Goal: Transaction & Acquisition: Purchase product/service

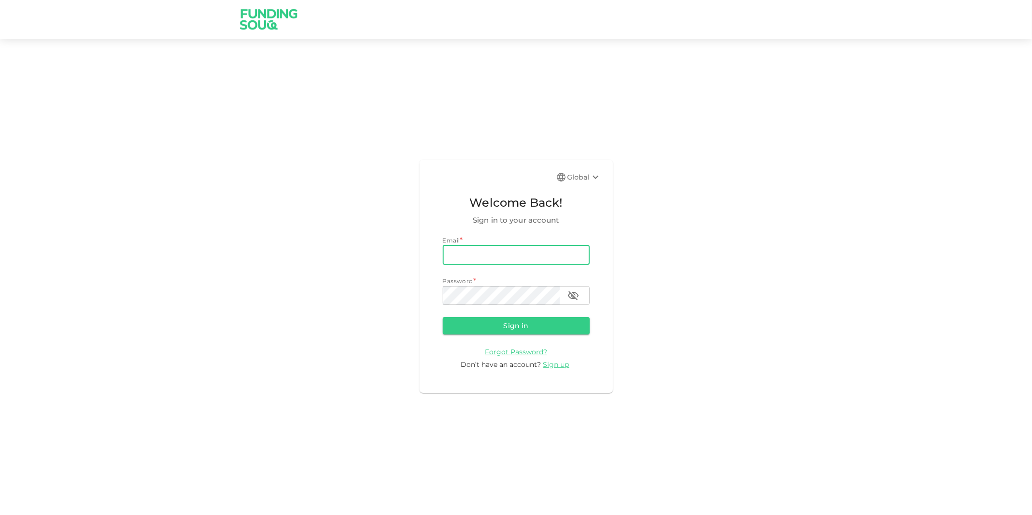
click at [516, 256] on input "email" at bounding box center [516, 254] width 147 height 19
type input "ahmed-omar@live.co.uk"
click at [443, 317] on button "Sign in" at bounding box center [516, 325] width 147 height 17
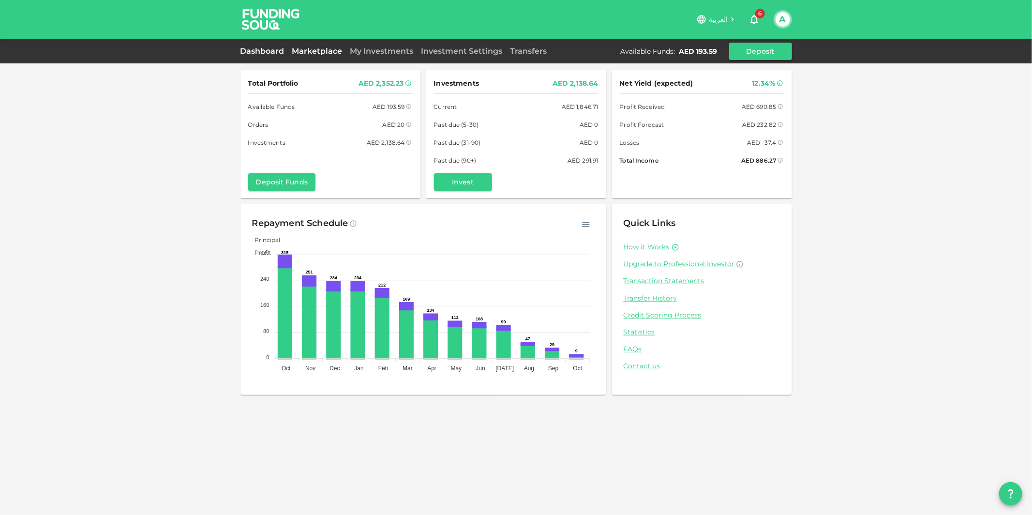
click at [321, 49] on link "Marketplace" at bounding box center [317, 50] width 58 height 9
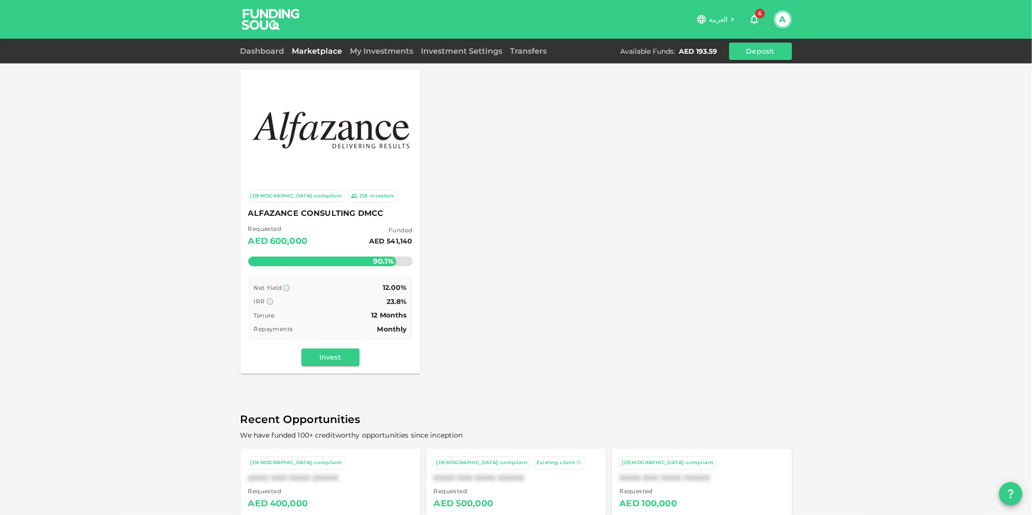
click at [323, 125] on img at bounding box center [330, 128] width 161 height 57
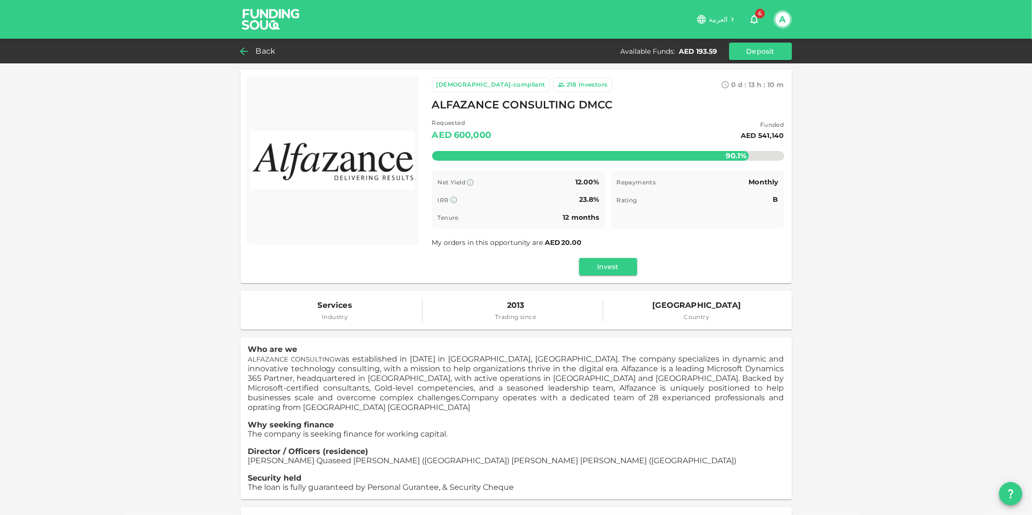
click at [266, 52] on span "Back" at bounding box center [266, 51] width 20 height 14
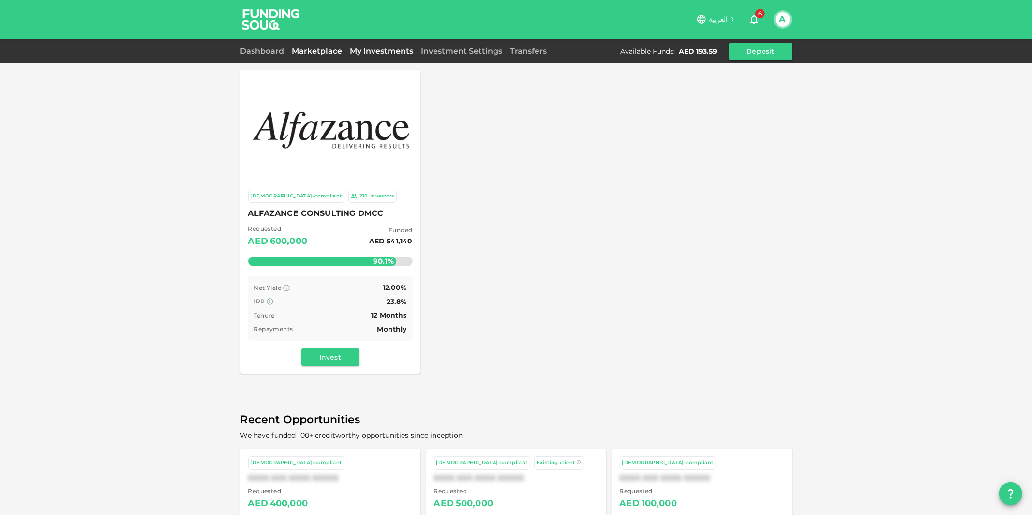
click at [387, 54] on link "My Investments" at bounding box center [381, 50] width 71 height 9
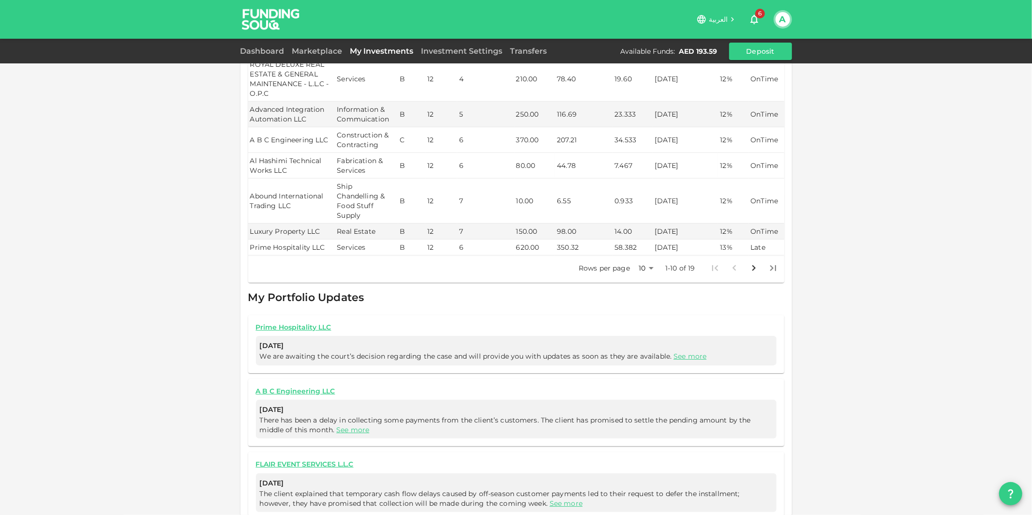
scroll to position [355, 0]
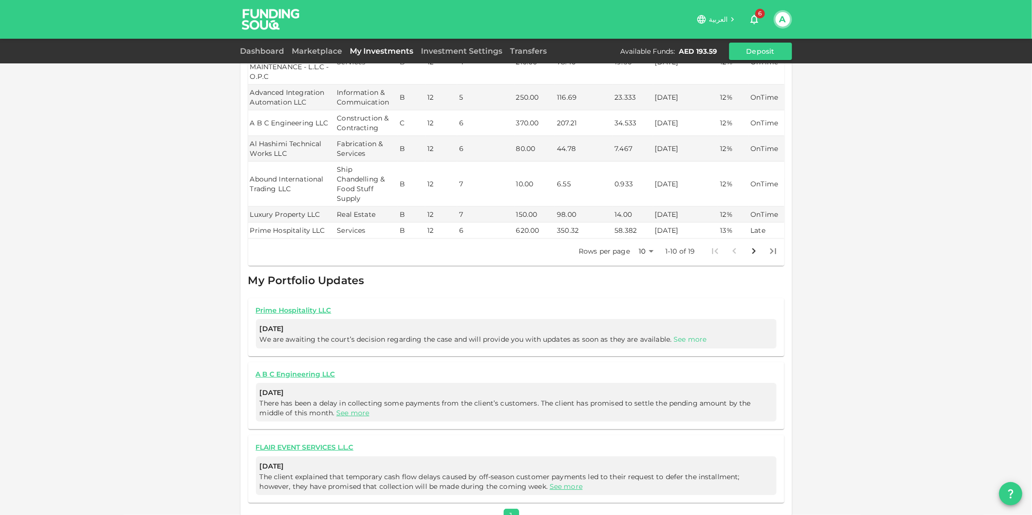
click at [679, 335] on link "See more" at bounding box center [689, 339] width 33 height 9
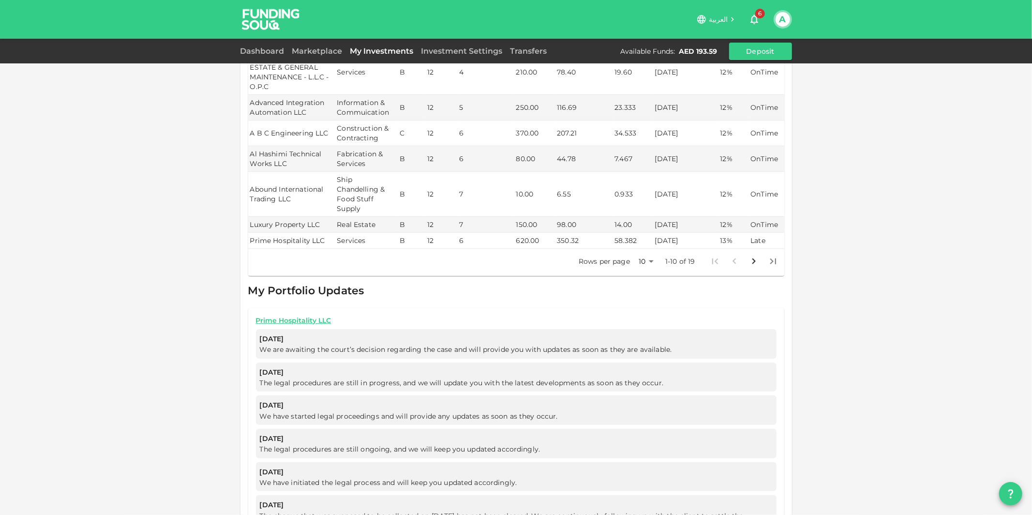
scroll to position [232, 0]
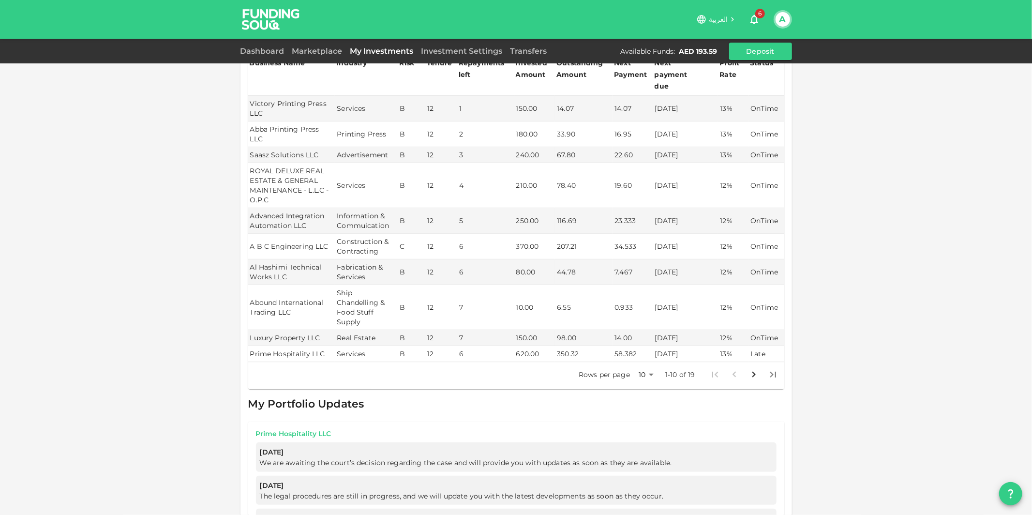
click at [312, 429] on link "Prime Hospitality LLC" at bounding box center [516, 433] width 520 height 9
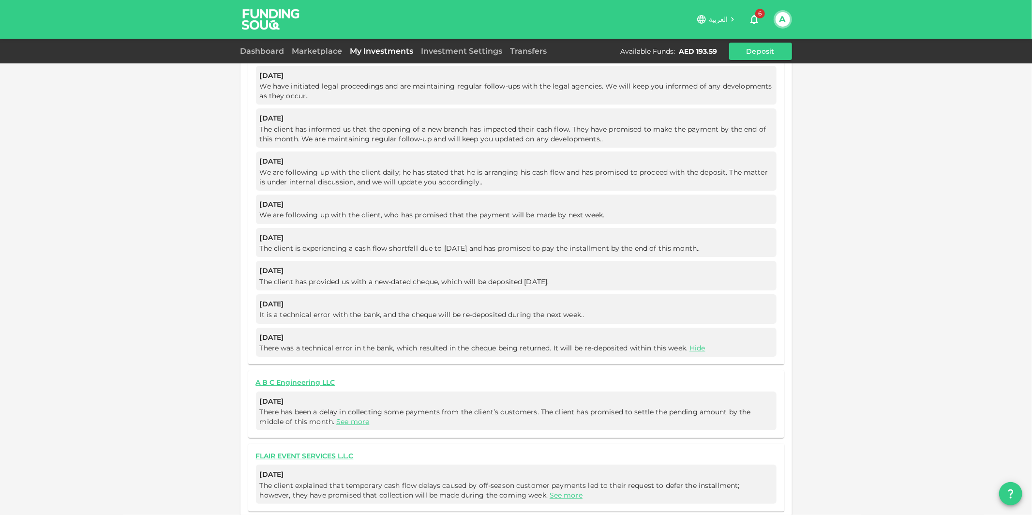
scroll to position [1157, 0]
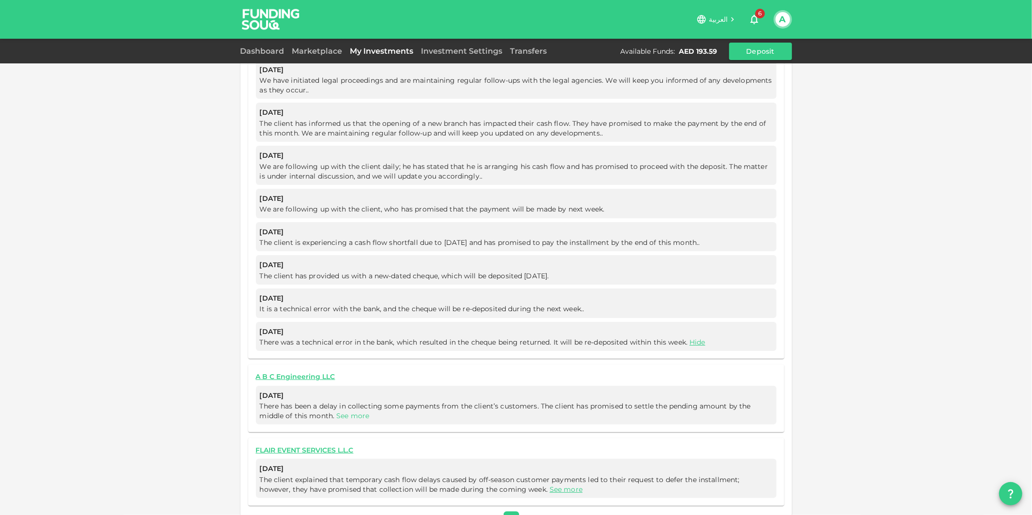
click at [342, 411] on link "See more" at bounding box center [352, 415] width 33 height 9
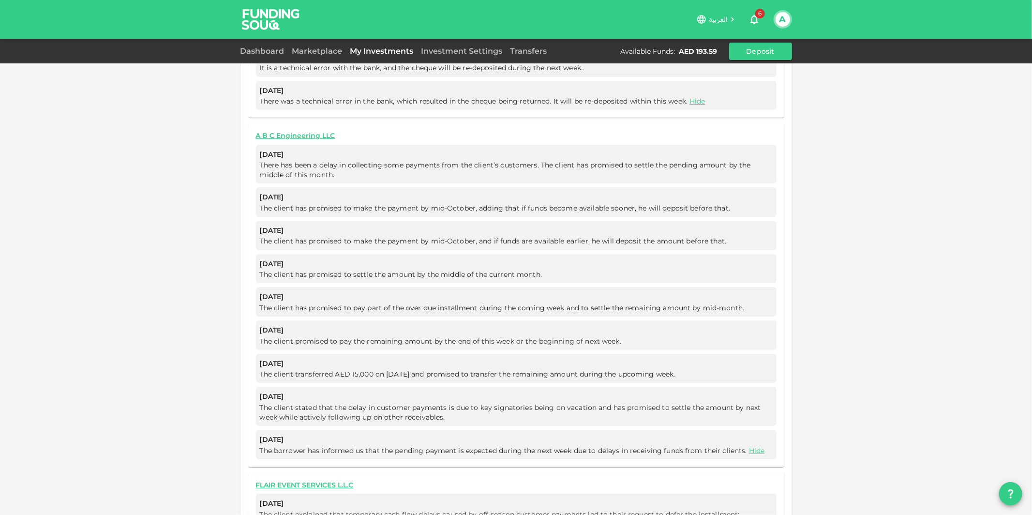
scroll to position [1324, 0]
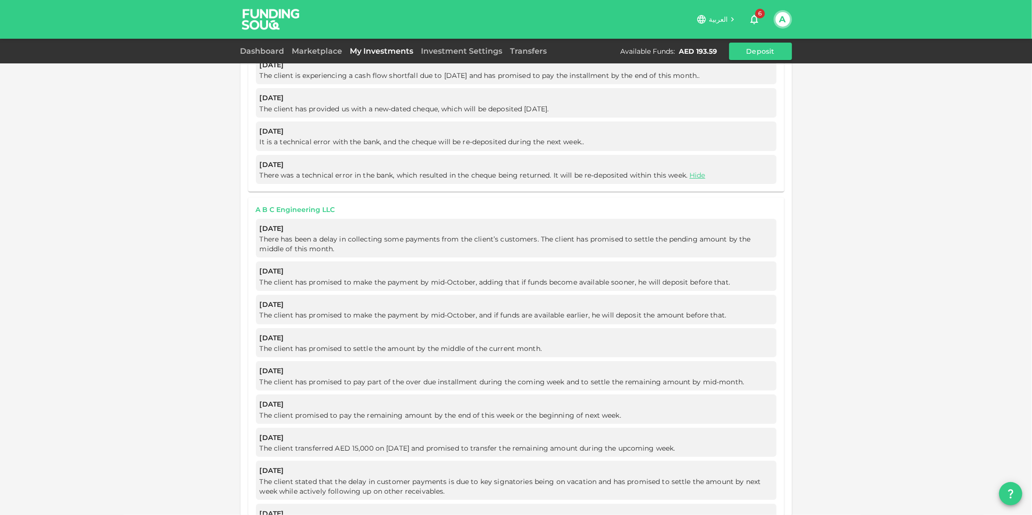
click at [301, 205] on link "A B C Engineering LLC" at bounding box center [516, 209] width 520 height 9
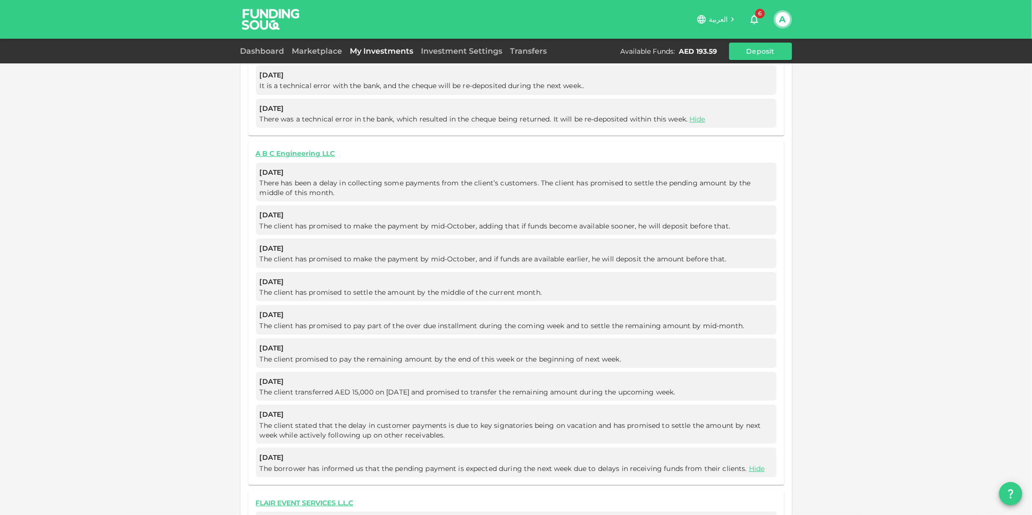
scroll to position [1432, 0]
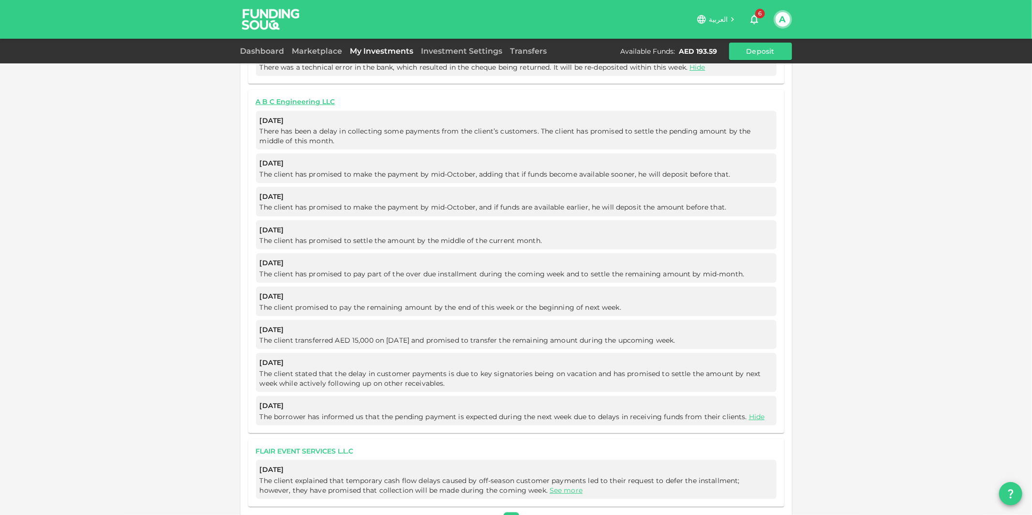
click at [309, 446] on link "FLAIR EVENT SERVICES L.L.C" at bounding box center [516, 450] width 520 height 9
click at [549, 486] on link "See more" at bounding box center [565, 490] width 33 height 9
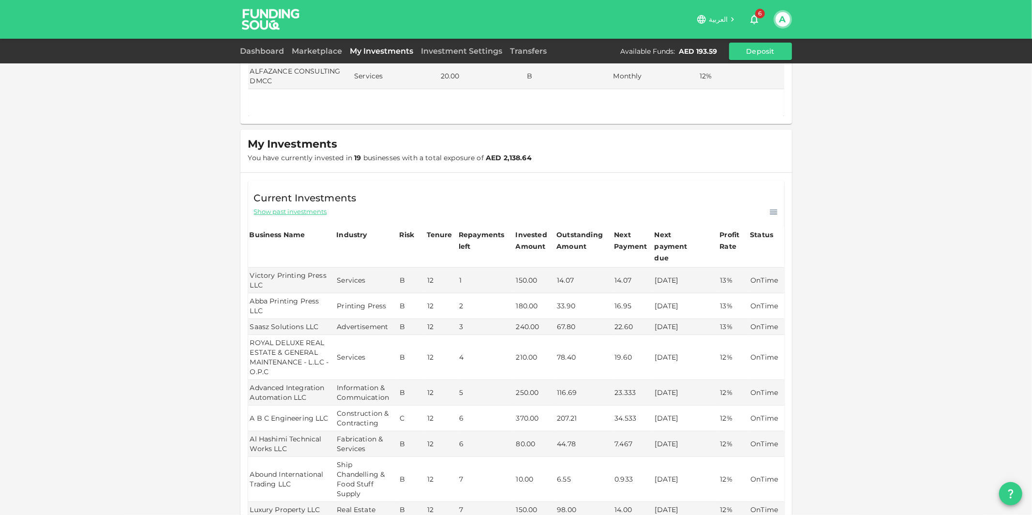
scroll to position [0, 0]
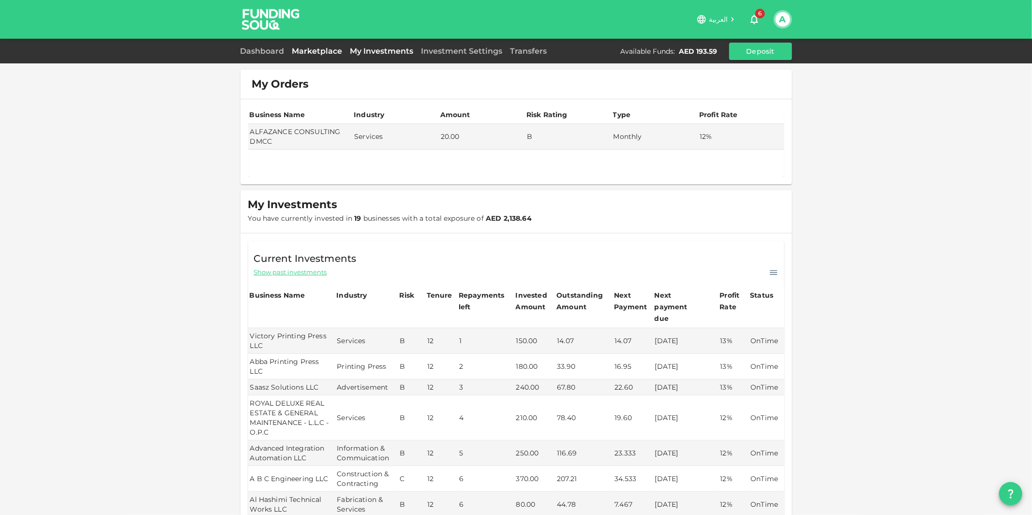
click at [307, 53] on link "Marketplace" at bounding box center [317, 50] width 58 height 9
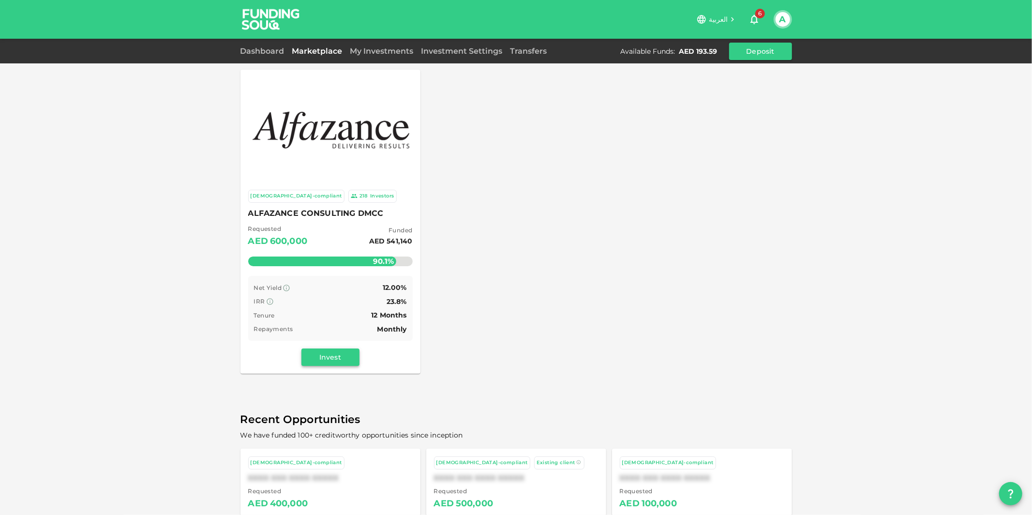
click at [332, 355] on button "Invest" at bounding box center [330, 356] width 58 height 17
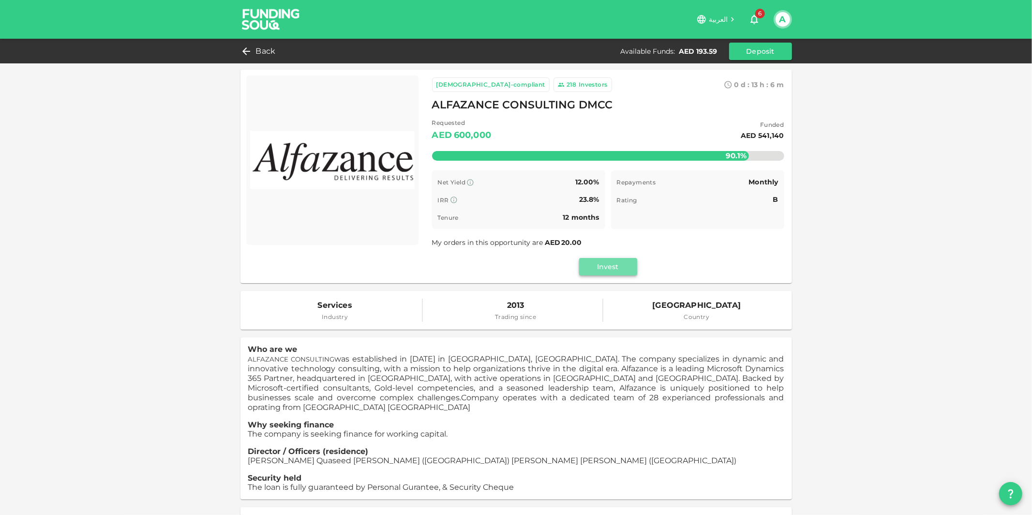
click at [597, 268] on button "Invest" at bounding box center [608, 266] width 58 height 17
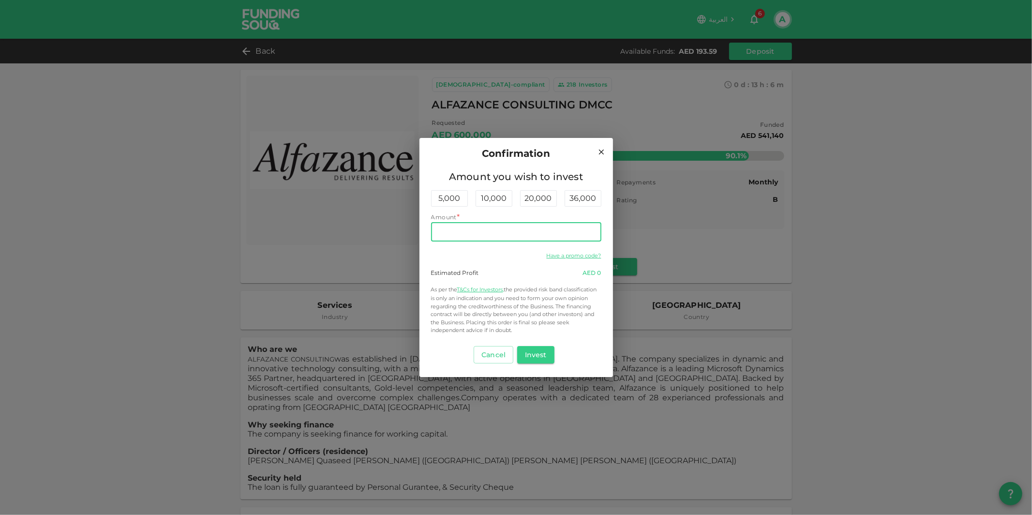
click at [517, 231] on input "Amount" at bounding box center [516, 231] width 170 height 19
type input "190"
click at [542, 357] on button "Invest" at bounding box center [535, 354] width 37 height 17
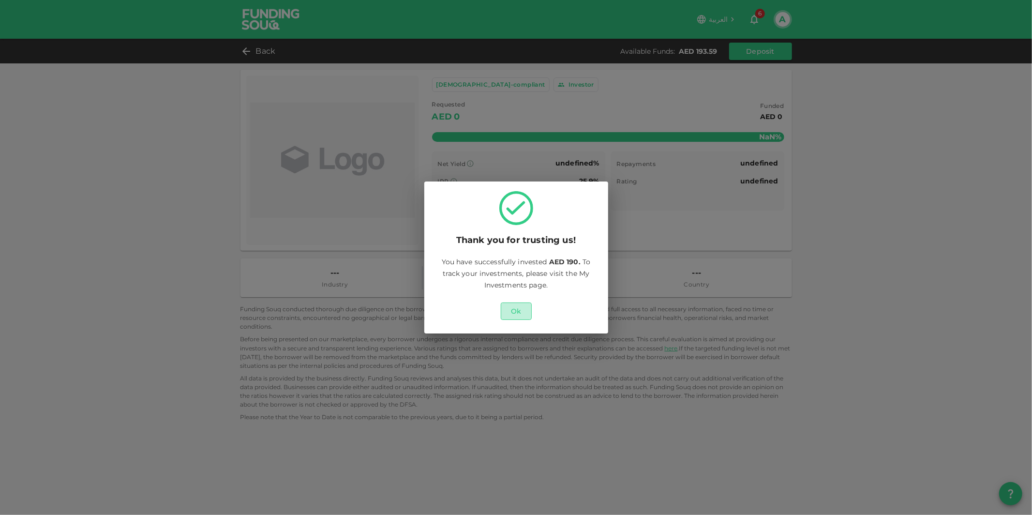
click at [516, 318] on button "Ok" at bounding box center [516, 310] width 31 height 17
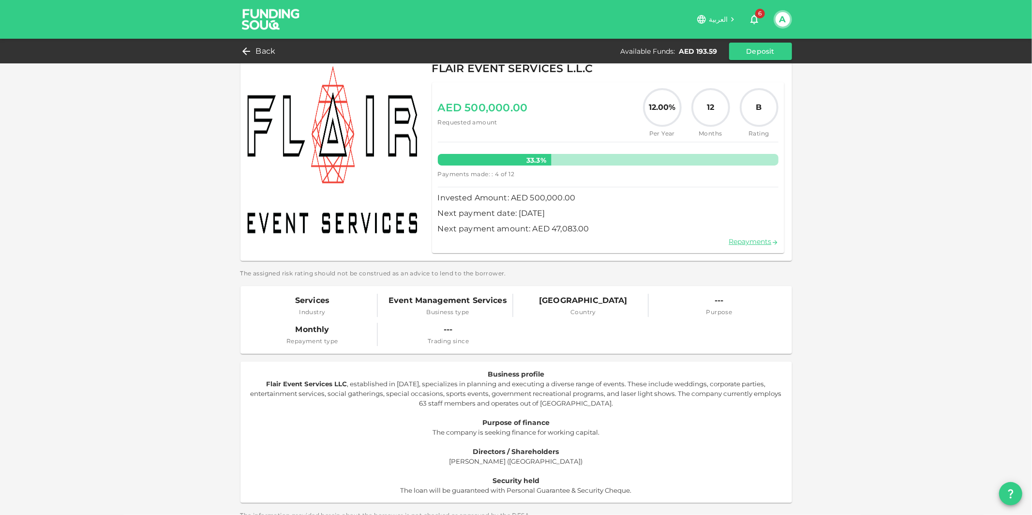
scroll to position [29, 0]
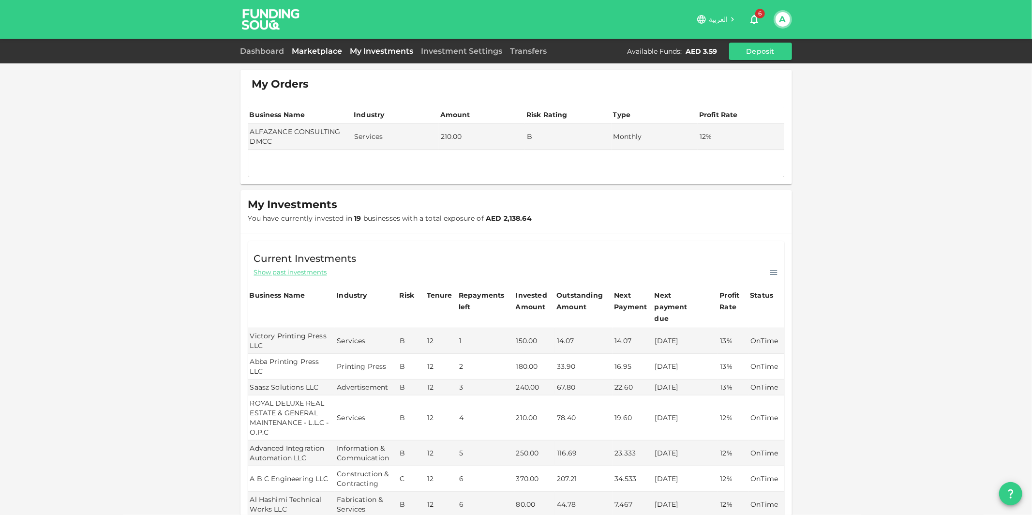
click at [312, 49] on link "Marketplace" at bounding box center [317, 50] width 58 height 9
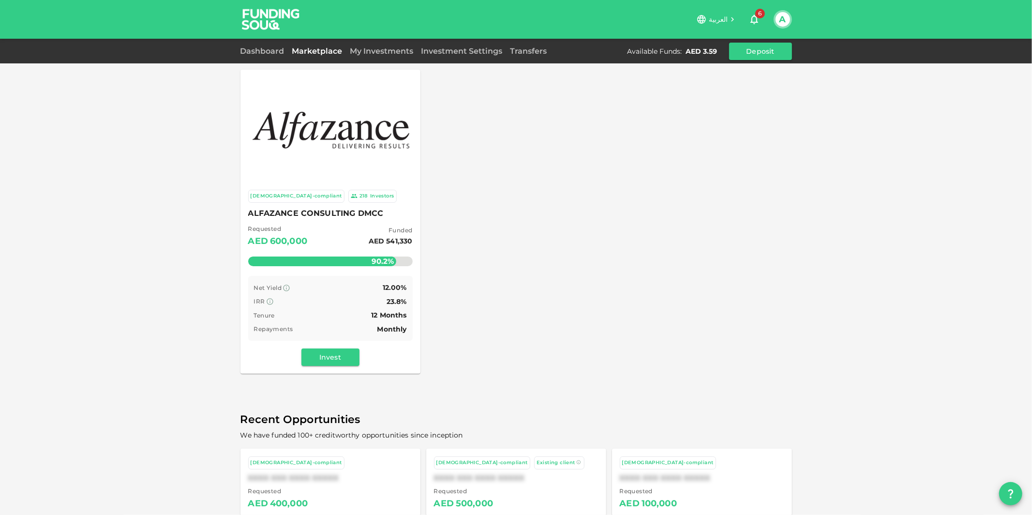
click at [349, 275] on div "[DEMOGRAPHIC_DATA]-compliant 218 Investors ALFAZANCE CONSULTING DMCC Requested …" at bounding box center [330, 278] width 180 height 192
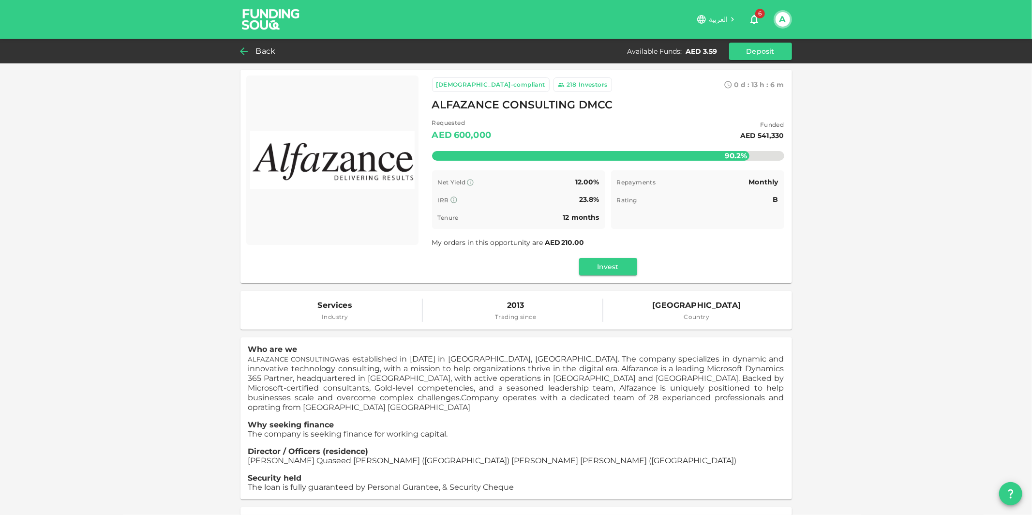
click at [260, 52] on span "Back" at bounding box center [266, 51] width 20 height 14
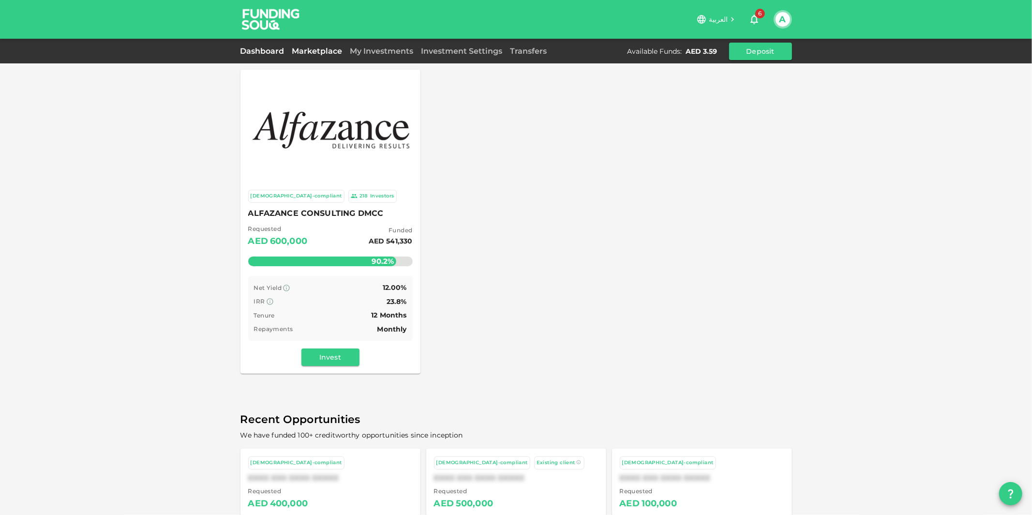
click at [264, 53] on link "Dashboard" at bounding box center [264, 50] width 48 height 9
